Goal: Task Accomplishment & Management: Manage account settings

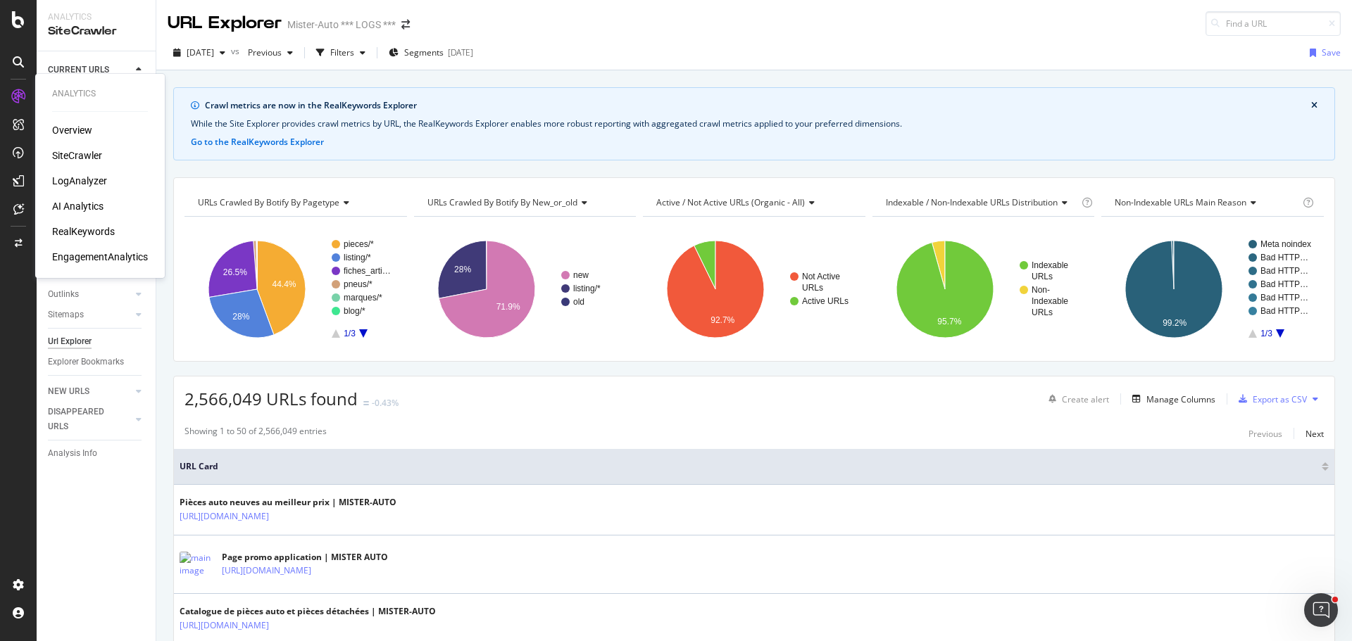
click at [86, 183] on div "LogAnalyzer" at bounding box center [79, 181] width 55 height 14
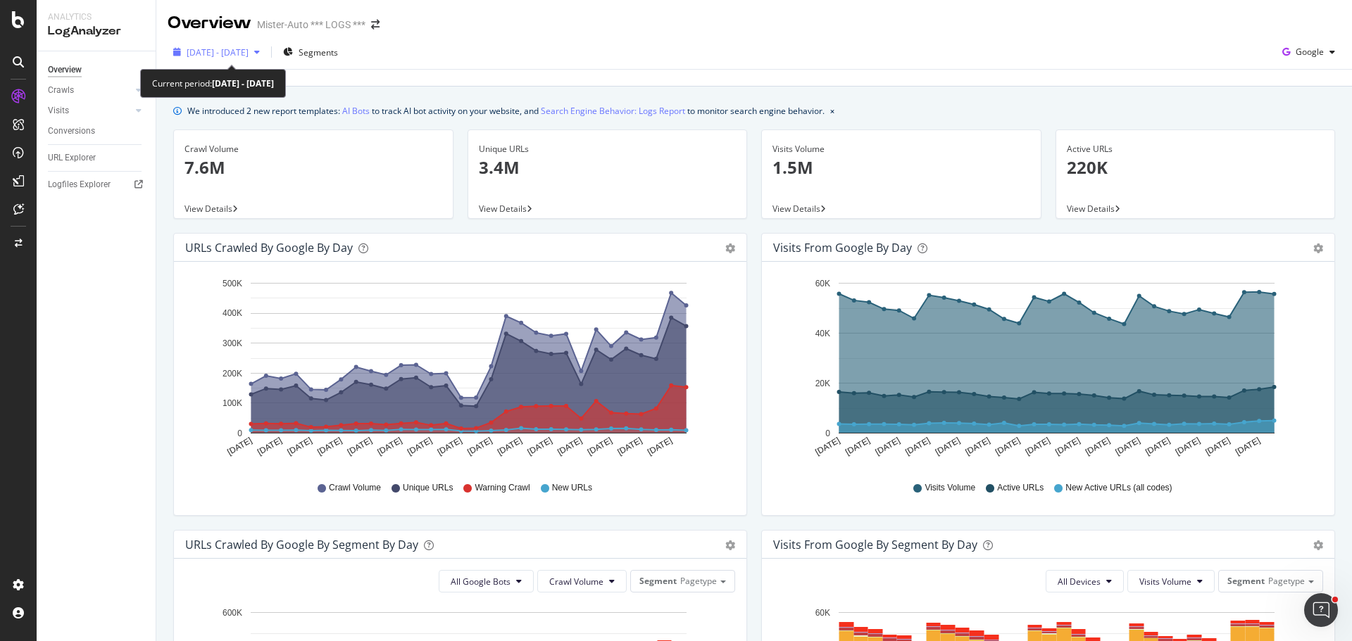
click at [217, 48] on span "[DATE] - [DATE]" at bounding box center [218, 52] width 62 height 12
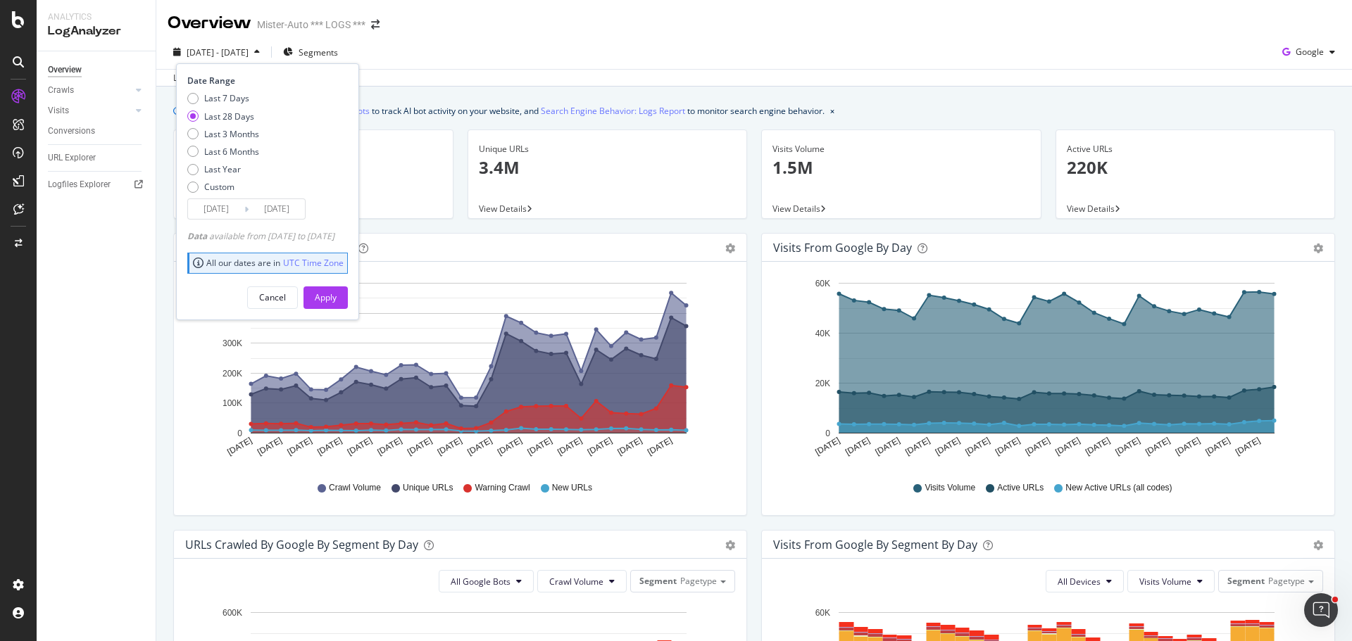
click at [203, 219] on input "[DATE]" at bounding box center [216, 209] width 56 height 20
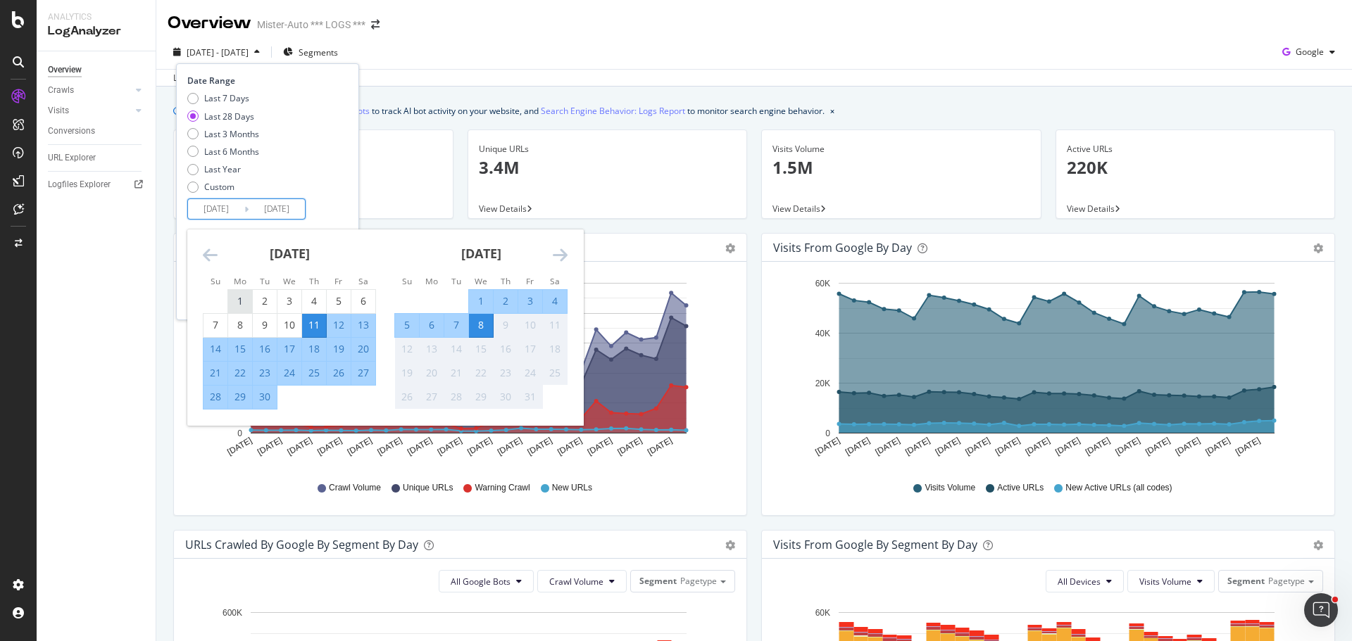
click at [241, 299] on div "1" at bounding box center [240, 301] width 24 height 14
type input "[DATE]"
click at [268, 400] on div "30" at bounding box center [265, 397] width 24 height 14
type input "[DATE]"
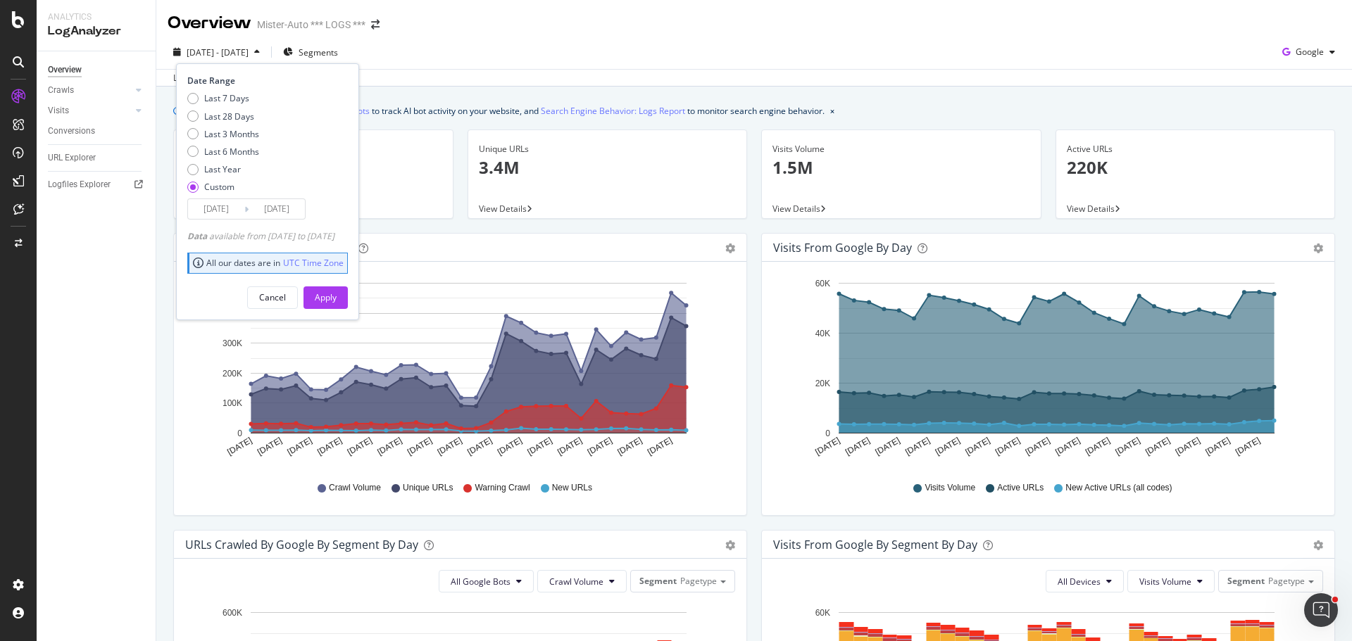
drag, startPoint x: 351, startPoint y: 294, endPoint x: 583, endPoint y: 230, distance: 241.2
click at [337, 294] on div "Apply" at bounding box center [326, 297] width 22 height 12
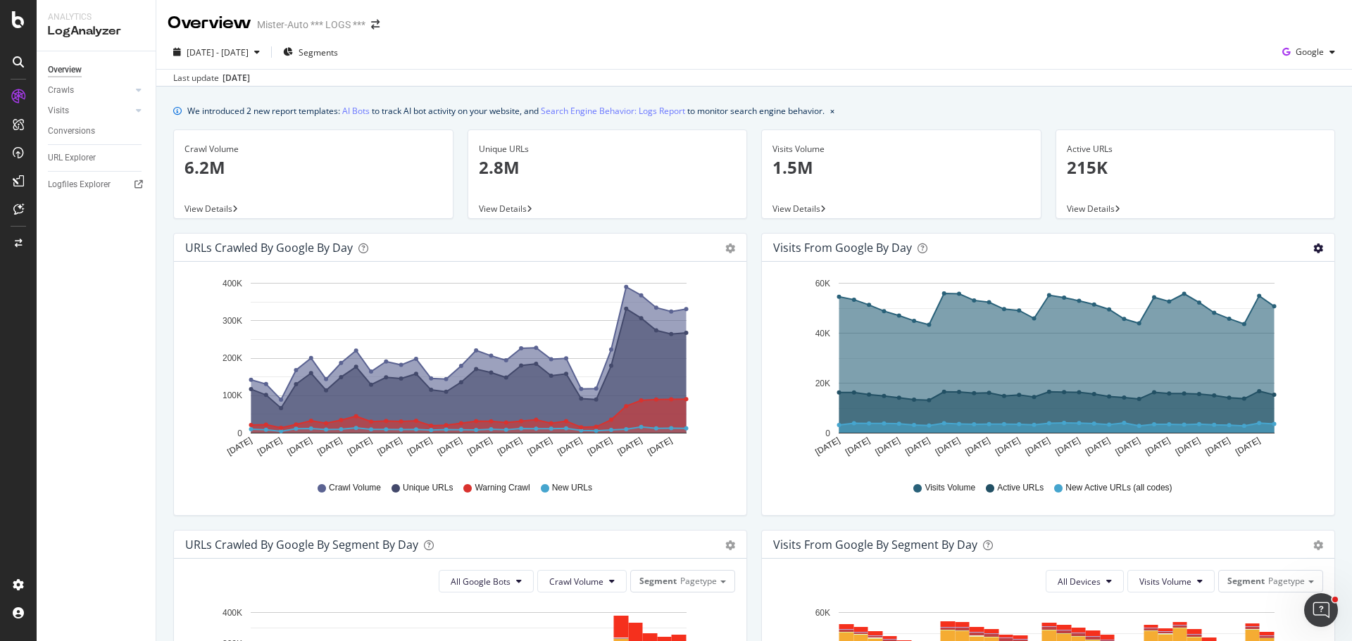
click at [1313, 250] on icon "gear" at bounding box center [1318, 249] width 10 height 10
click at [856, 253] on div "Visits from Google by day" at bounding box center [842, 248] width 139 height 14
click at [65, 110] on div "Visits" at bounding box center [58, 110] width 21 height 15
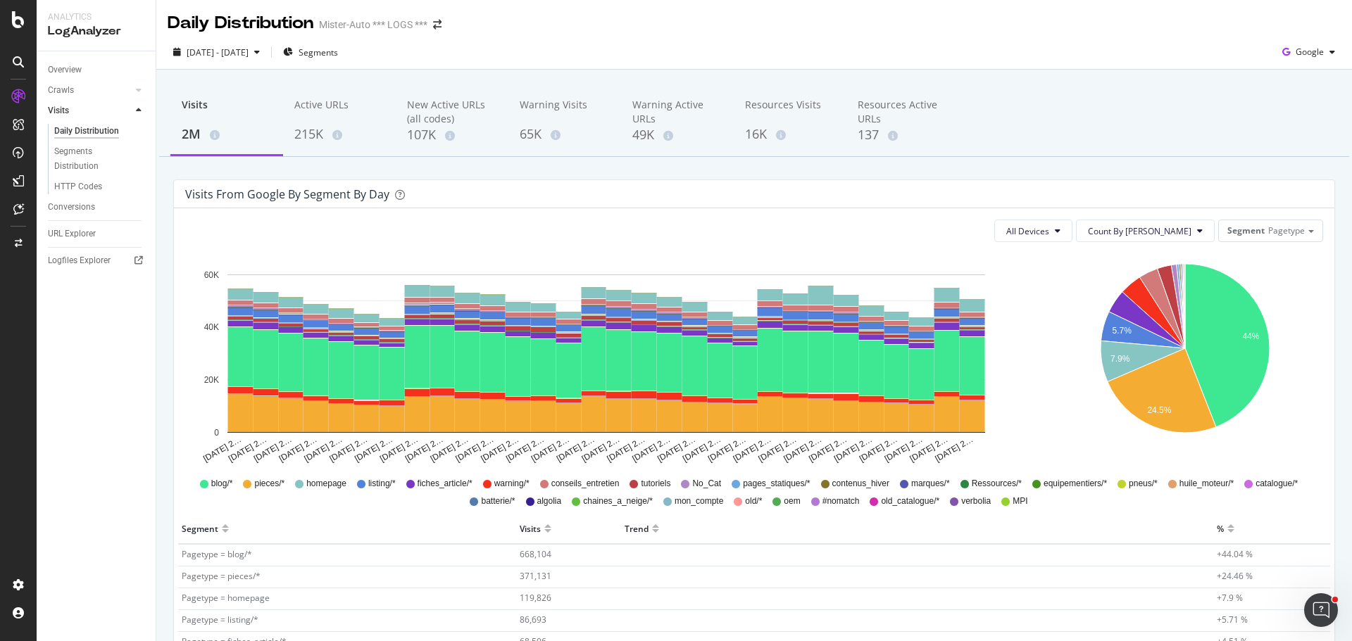
click at [1340, 49] on div "[DATE] - [DATE] Segments Google" at bounding box center [753, 55] width 1195 height 28
click at [1330, 50] on div "[DATE] - [DATE] Segments Google" at bounding box center [753, 55] width 1195 height 28
click at [1329, 53] on icon "button" at bounding box center [1332, 52] width 6 height 8
click at [1178, 53] on div "[DATE] - [DATE] Segments Google" at bounding box center [753, 55] width 1195 height 28
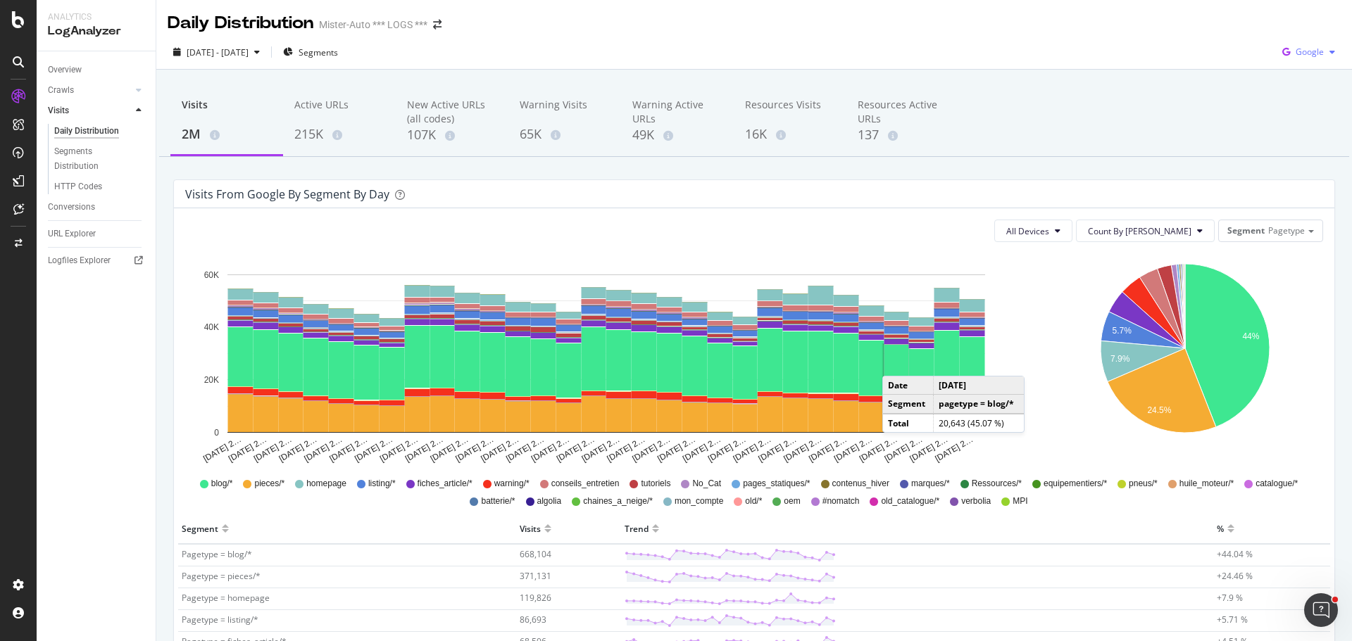
click at [1305, 56] on span "Google" at bounding box center [1309, 52] width 28 height 12
drag, startPoint x: 1290, startPoint y: 106, endPoint x: 1222, endPoint y: 94, distance: 69.5
click at [1290, 106] on span "Bing" at bounding box center [1309, 106] width 52 height 13
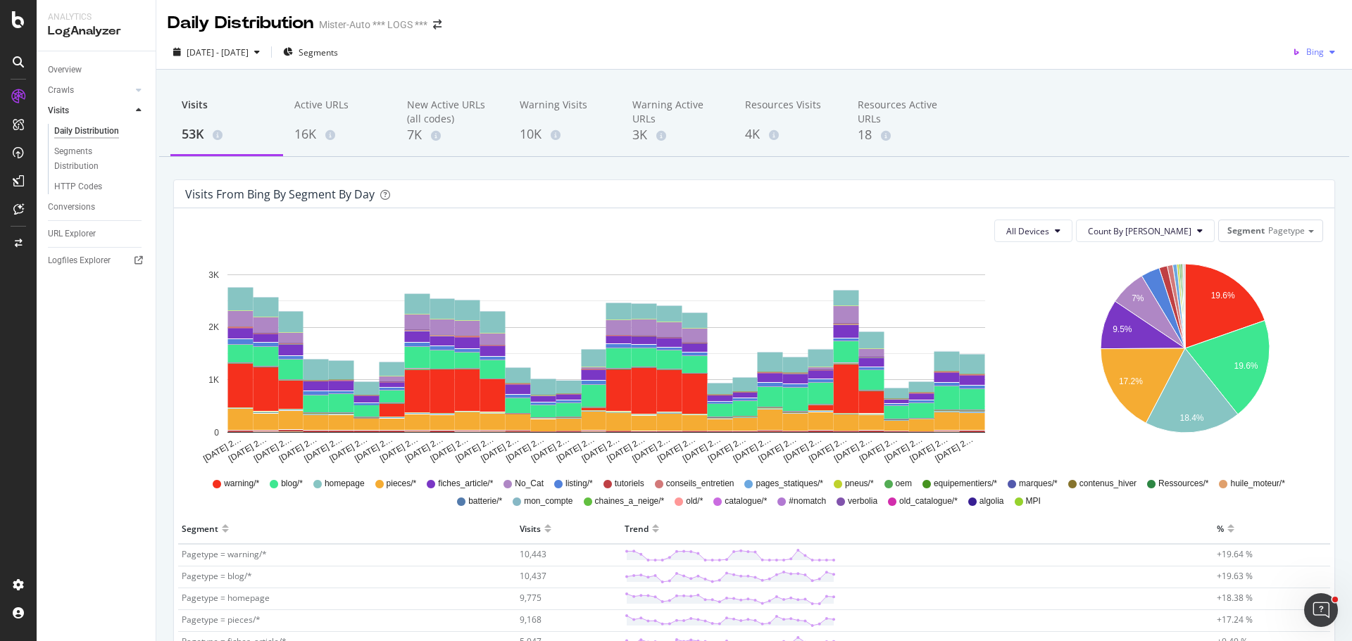
click at [1306, 56] on span "Bing" at bounding box center [1315, 52] width 18 height 12
click at [1293, 132] on span "OpenAI" at bounding box center [1309, 132] width 52 height 13
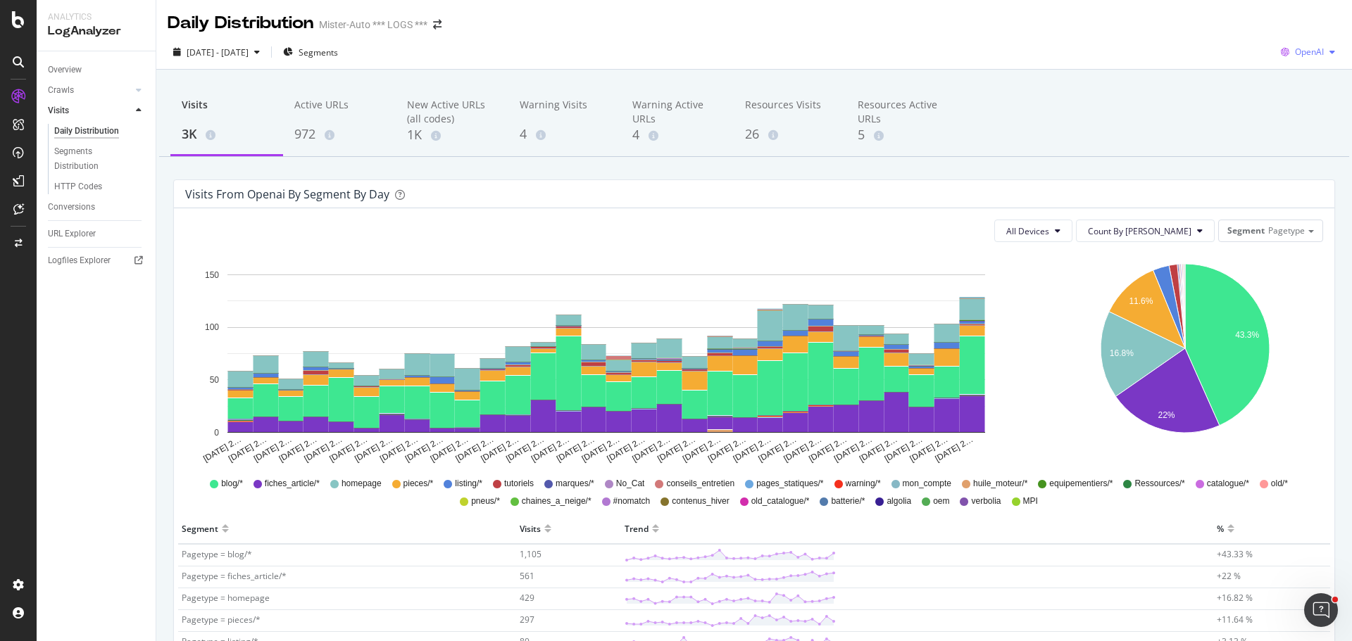
click at [1312, 50] on span "OpenAI" at bounding box center [1309, 52] width 29 height 12
click at [1306, 147] on div "Other AI Bots" at bounding box center [1296, 155] width 97 height 26
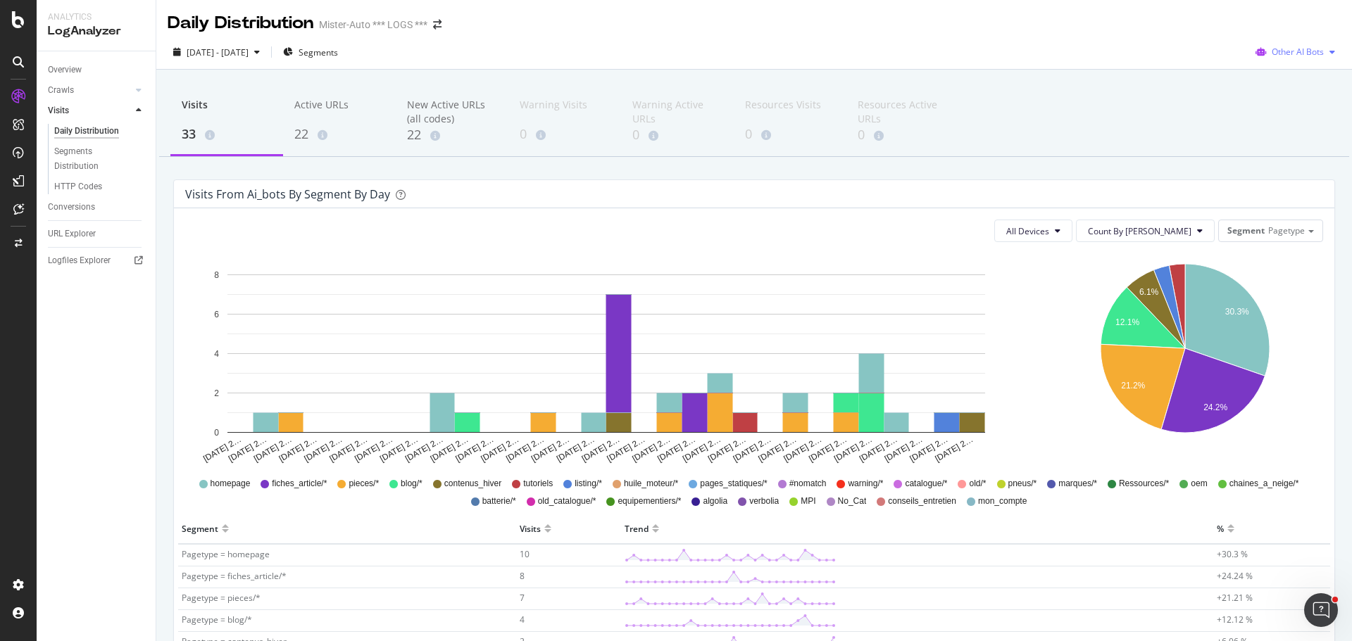
click at [1292, 44] on div "Other AI Bots" at bounding box center [1295, 52] width 91 height 21
click at [1296, 138] on span "OpenAI" at bounding box center [1301, 132] width 55 height 13
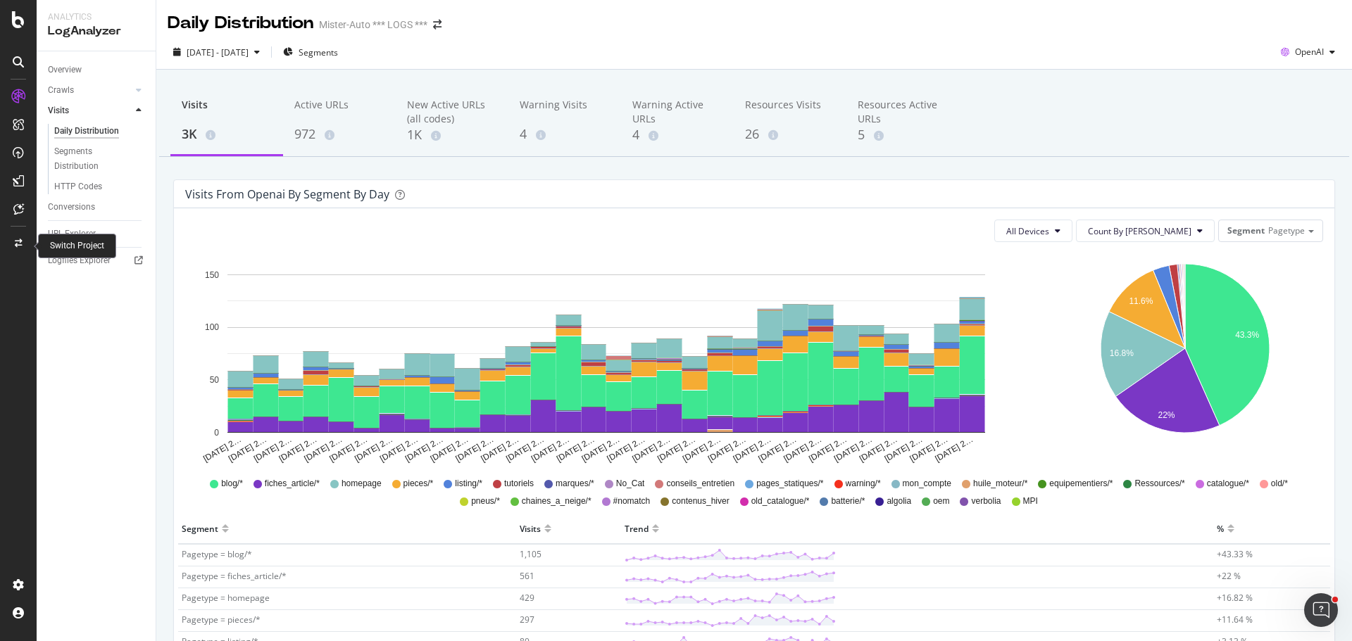
click at [21, 242] on icon at bounding box center [19, 243] width 8 height 8
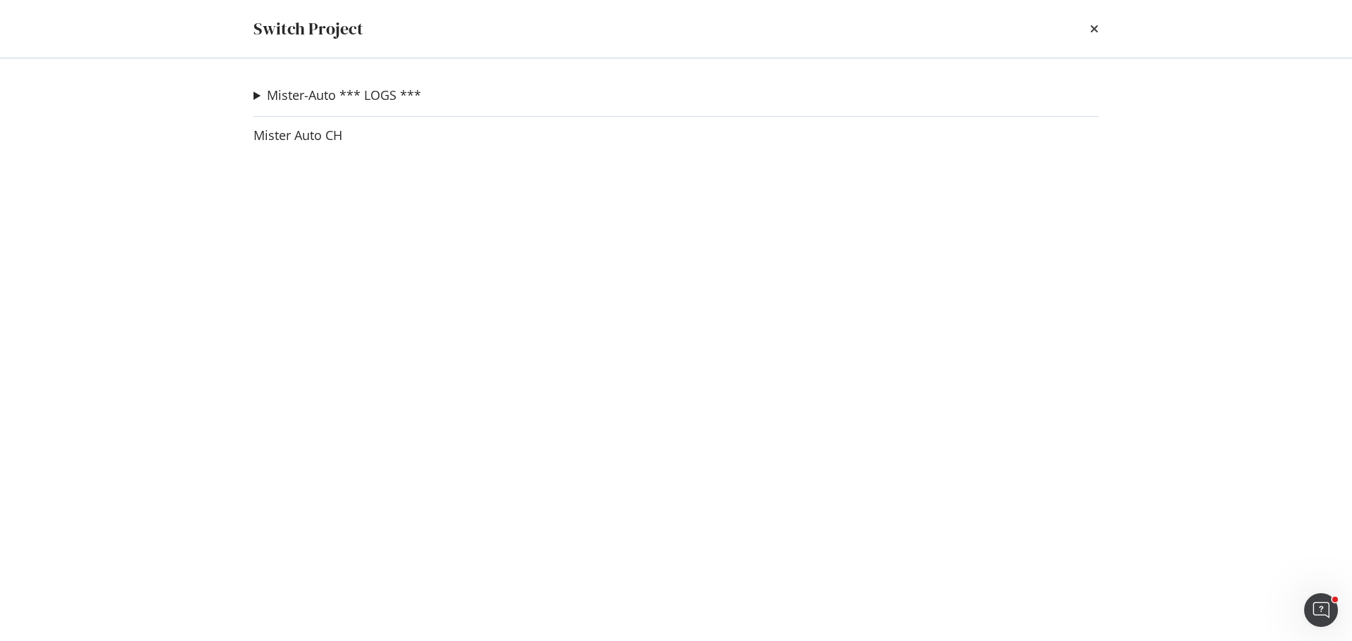
click at [256, 95] on summary "Mister-Auto *** LOGS ***" at bounding box center [337, 96] width 168 height 18
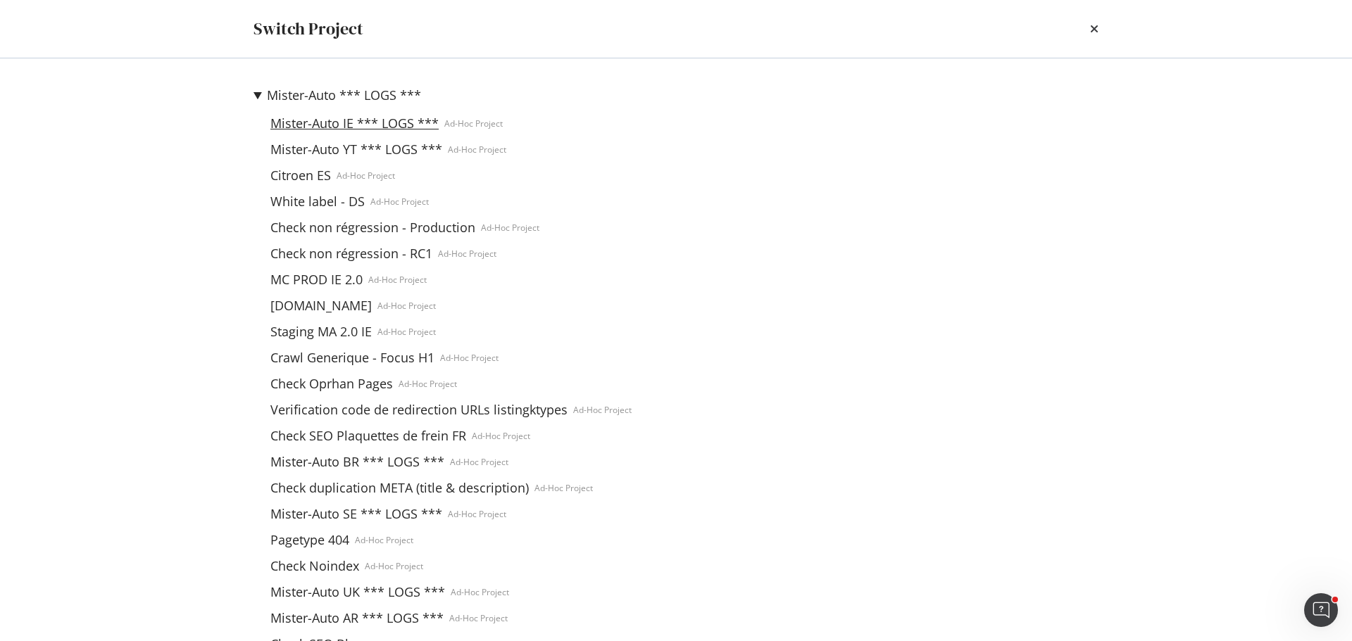
click at [316, 121] on link "Mister-Auto IE *** LOGS ***" at bounding box center [355, 123] width 180 height 15
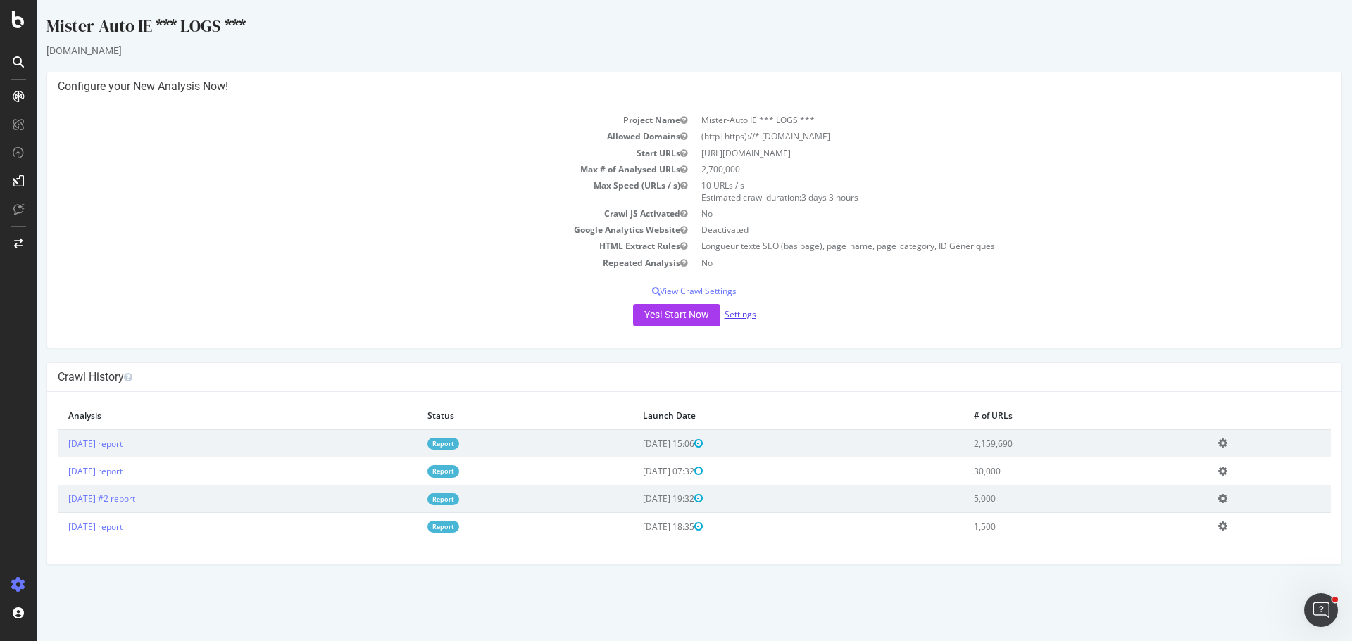
click at [742, 315] on link "Settings" at bounding box center [740, 314] width 32 height 12
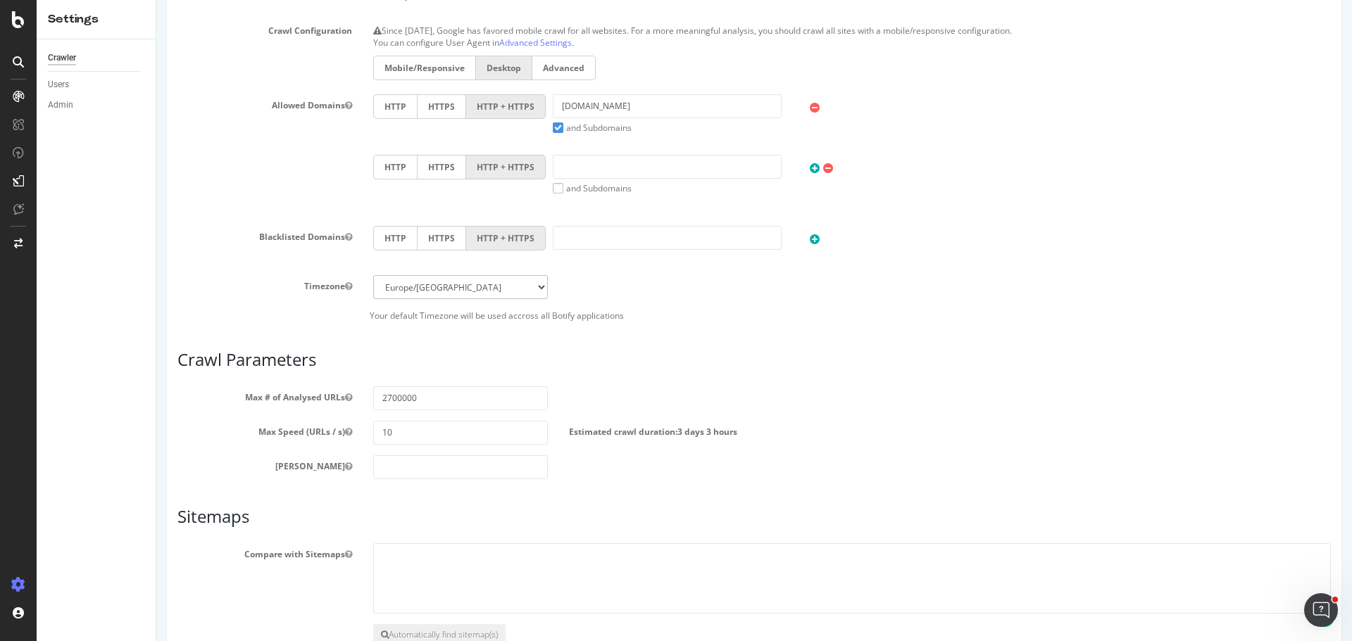
scroll to position [493, 0]
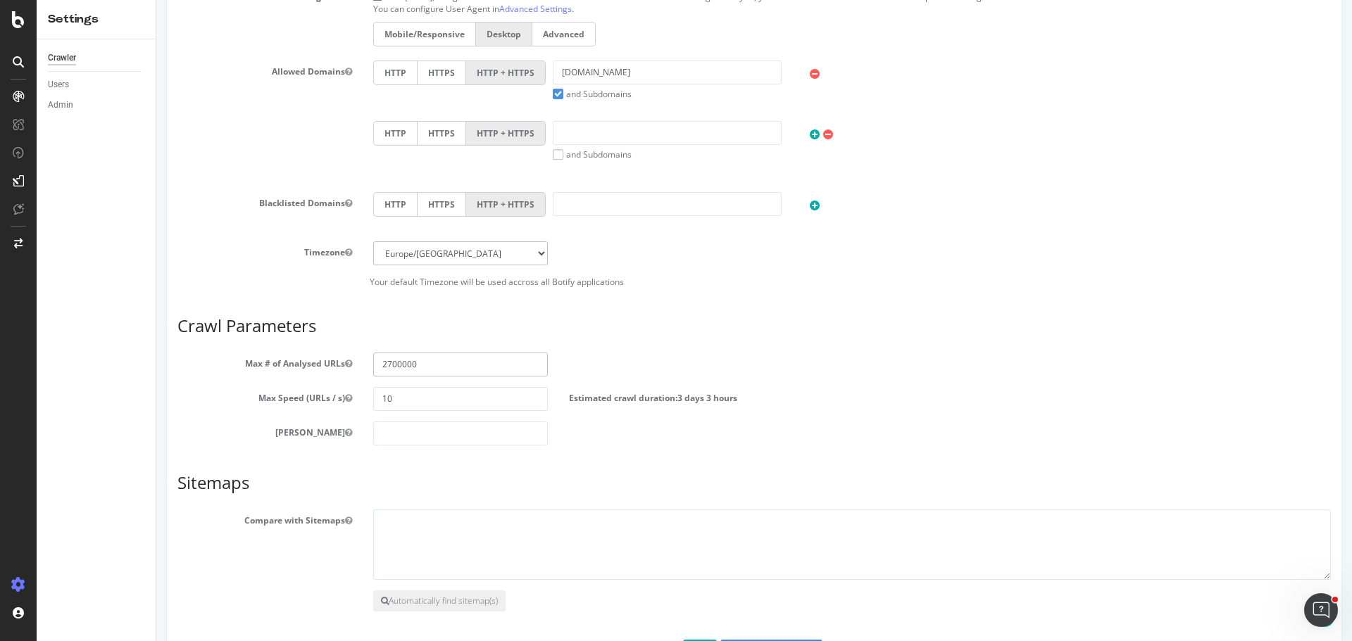
click at [406, 358] on input "2700000" at bounding box center [460, 365] width 175 height 24
type input "1"
type input "20000"
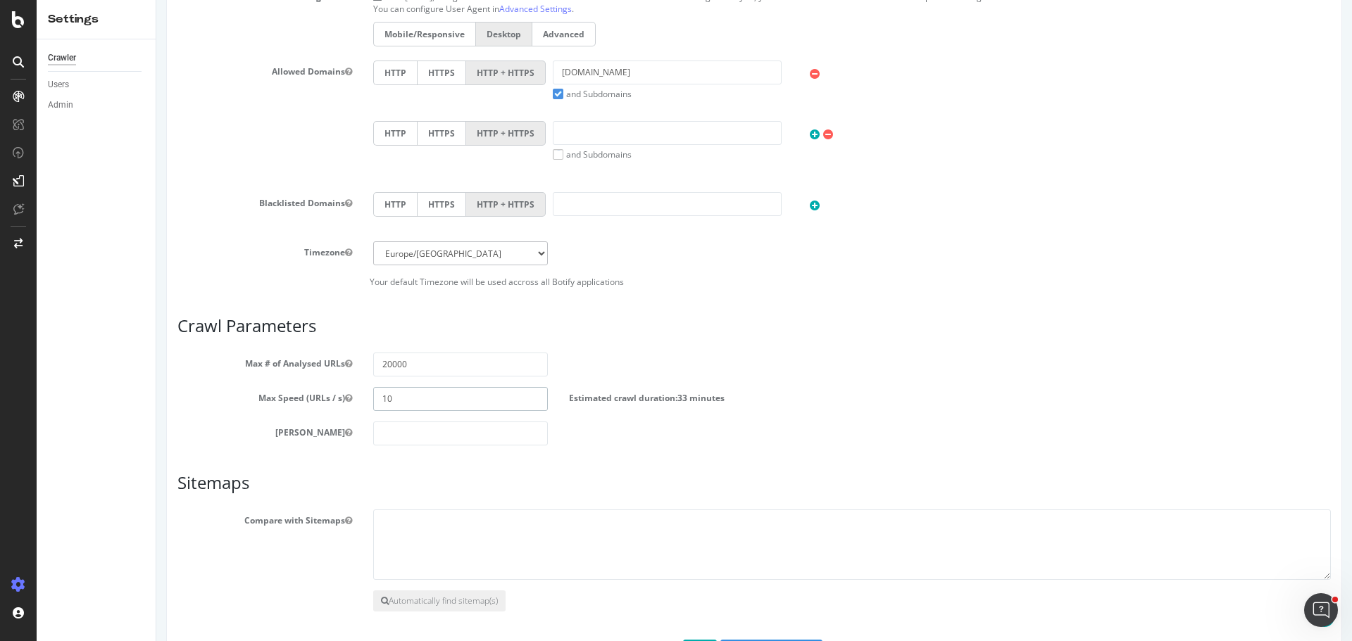
click at [483, 393] on input "10" at bounding box center [460, 399] width 175 height 24
click at [482, 392] on input "10" at bounding box center [460, 399] width 175 height 24
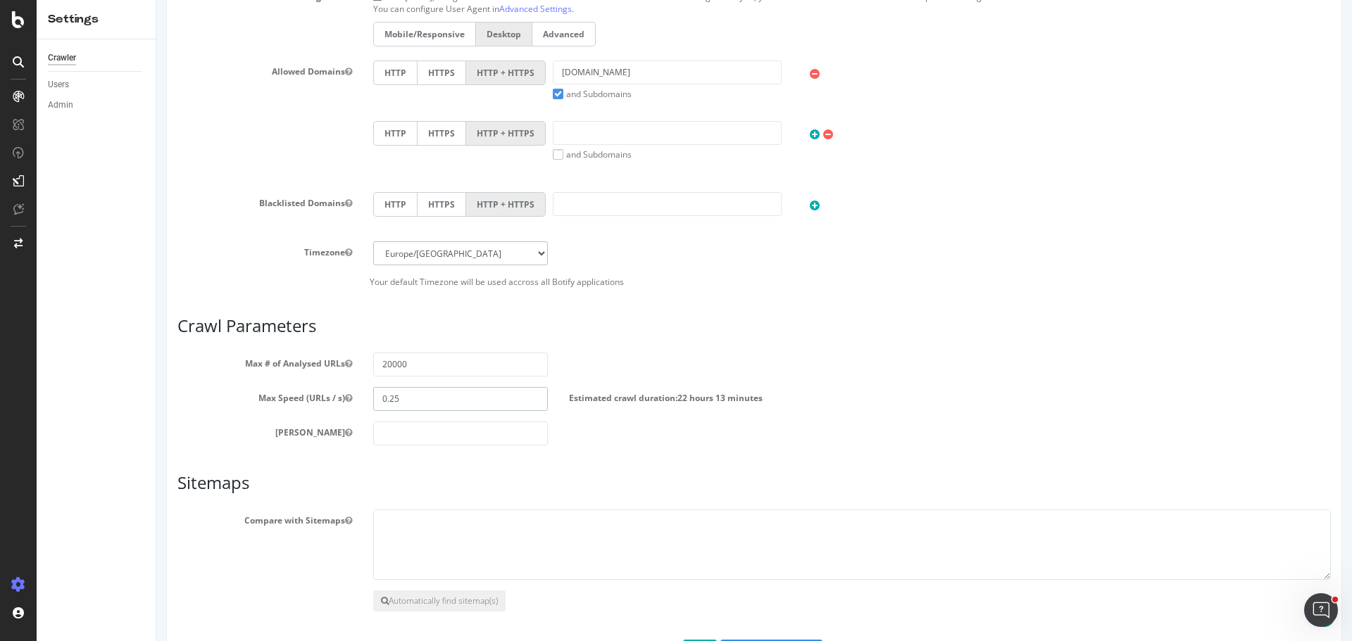
type input "0.25"
click at [935, 377] on section "Max # of Analysed URLs 20000 Max Speed (URLs / s) 0.25 Estimated crawl duration…" at bounding box center [753, 399] width 1153 height 93
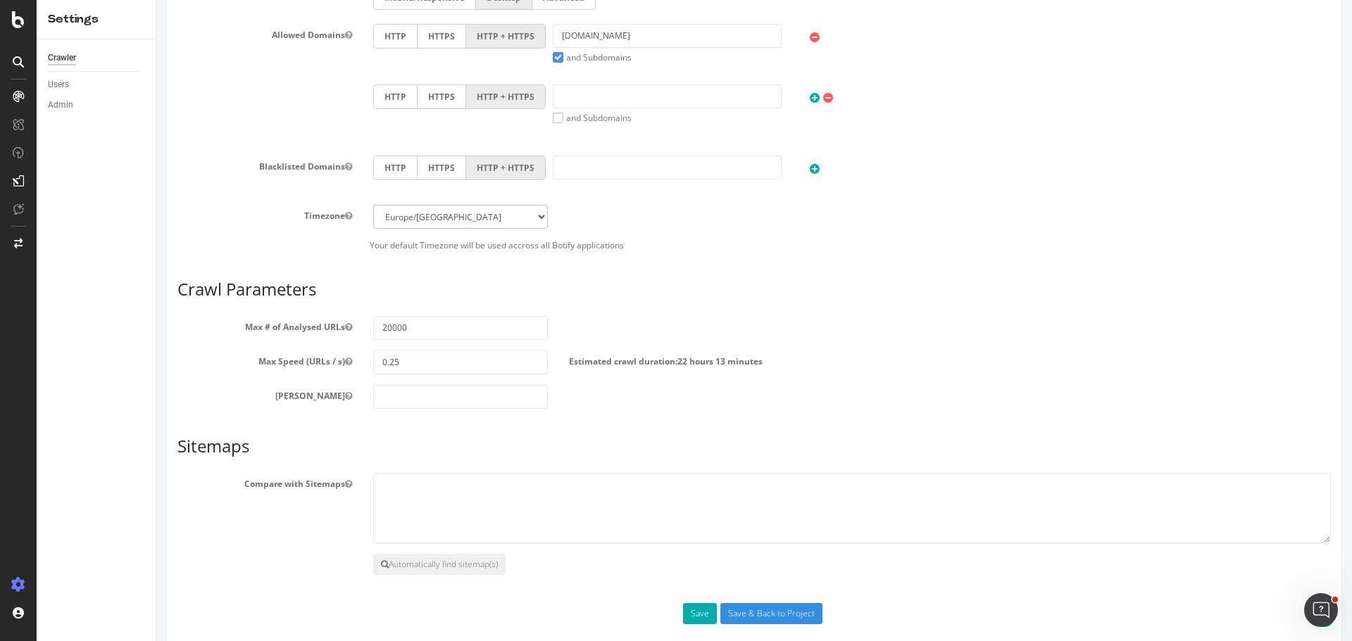
scroll to position [548, 0]
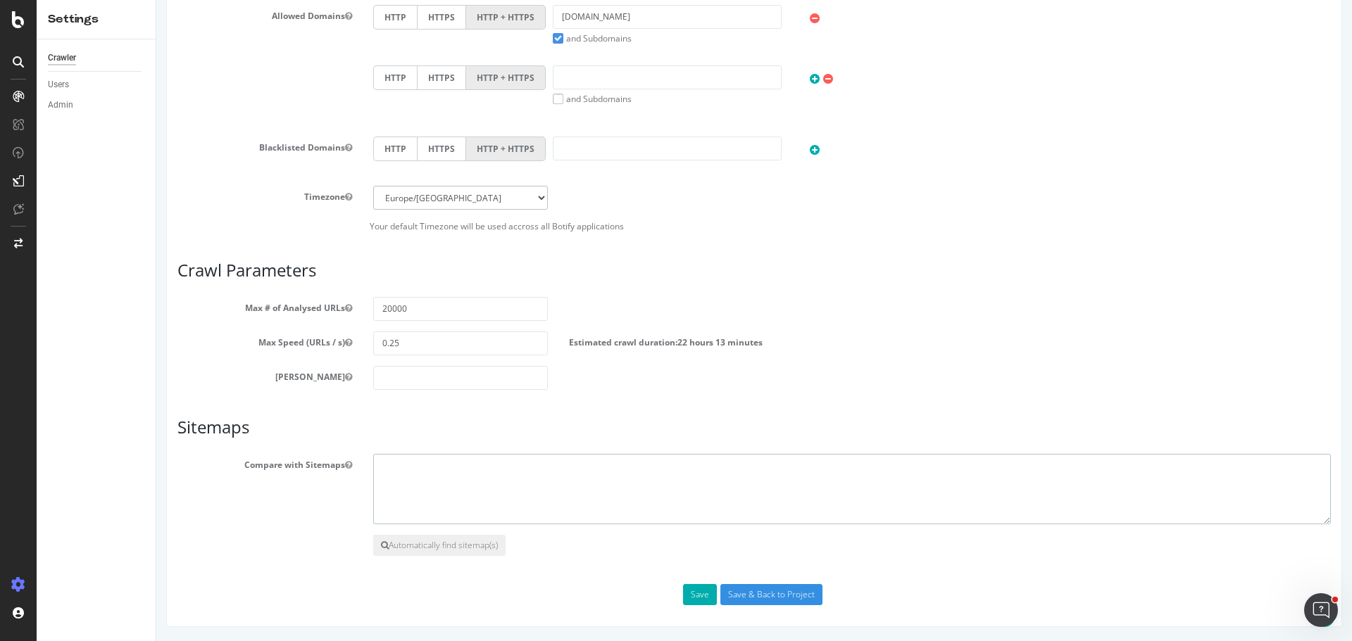
click at [430, 463] on textarea at bounding box center [852, 489] width 958 height 70
paste textarea "https://www.mister-auto.ie/media/sitemap/area_51_sitemap_en_IE.xml"
type textarea "https://www.mister-auto.ie/media/sitemap/area_51_sitemap_en_IE.xml"
click at [686, 594] on button "Save" at bounding box center [700, 594] width 34 height 21
click at [848, 283] on article "Crawl Parameters Max # of Analysed URLs 20000 Max Speed (URLs / s) 0.25 Estimat…" at bounding box center [753, 325] width 1153 height 129
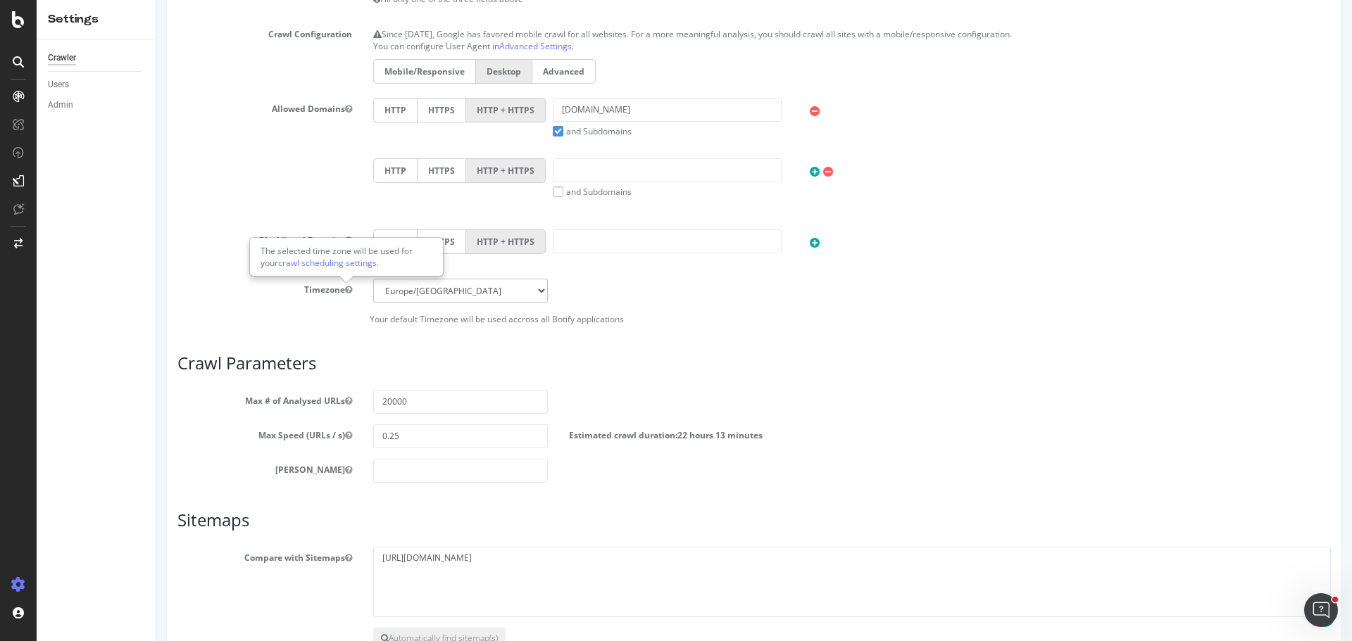
scroll to position [478, 0]
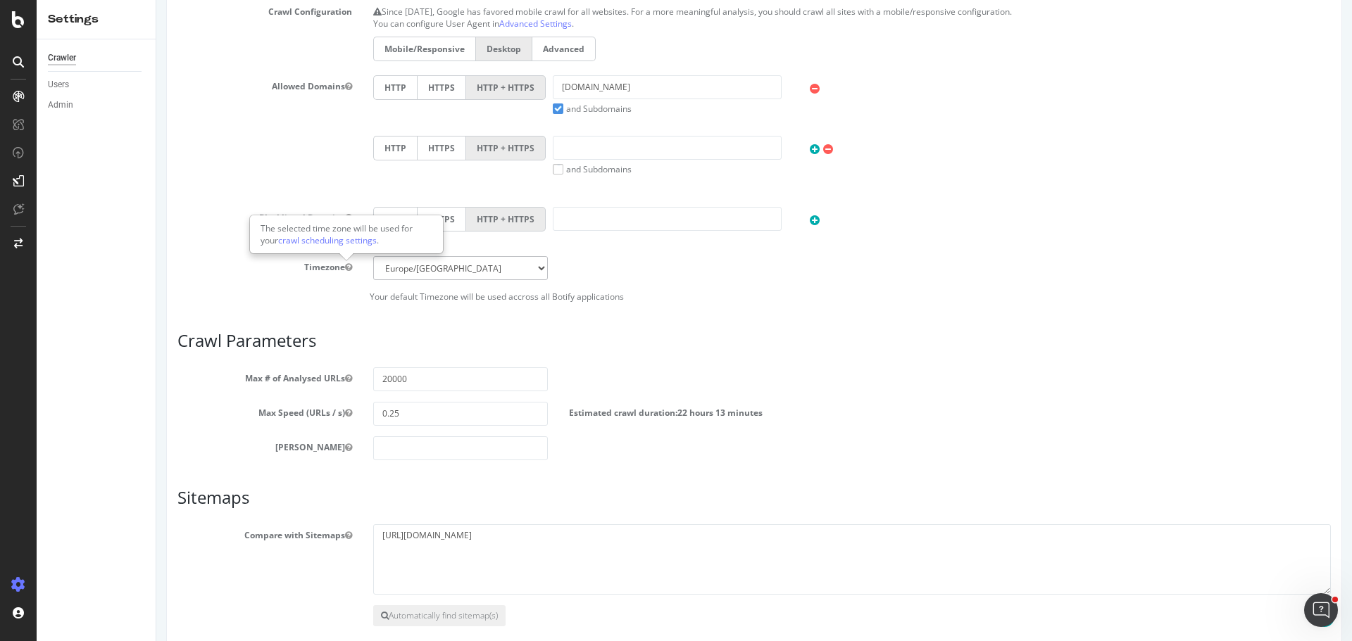
click at [248, 162] on div "Allowed Domains HTTP HTTPS HTTP + HTTPS mister-auto.ie and Subdomains User Agen…" at bounding box center [754, 135] width 1174 height 121
